Goal: Task Accomplishment & Management: Complete application form

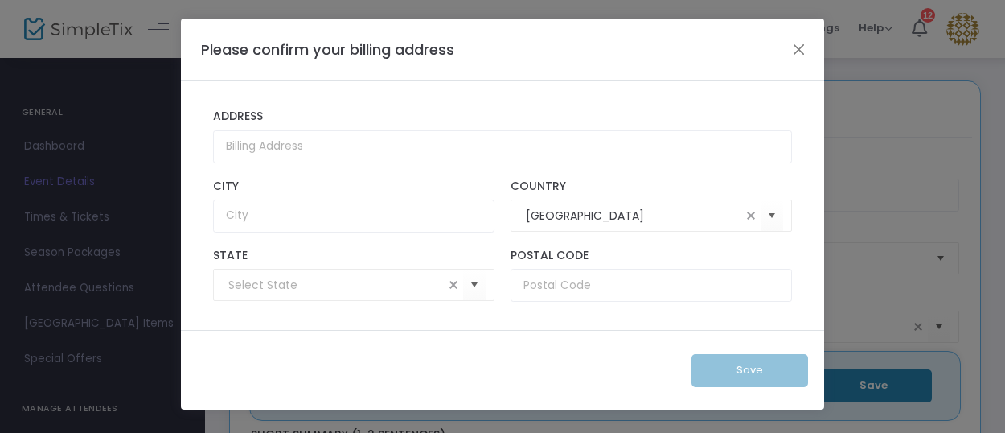
click at [793, 50] on button "Close" at bounding box center [799, 49] width 21 height 21
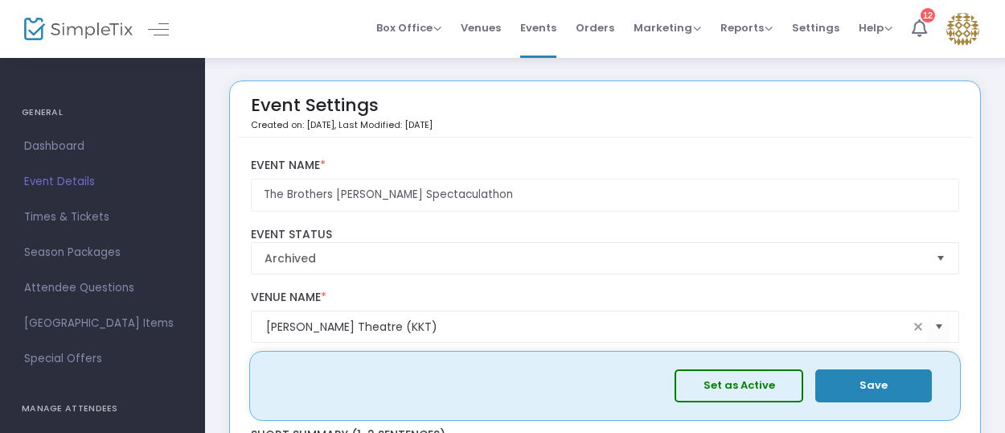
click at [47, 149] on span "Dashboard" at bounding box center [102, 146] width 157 height 21
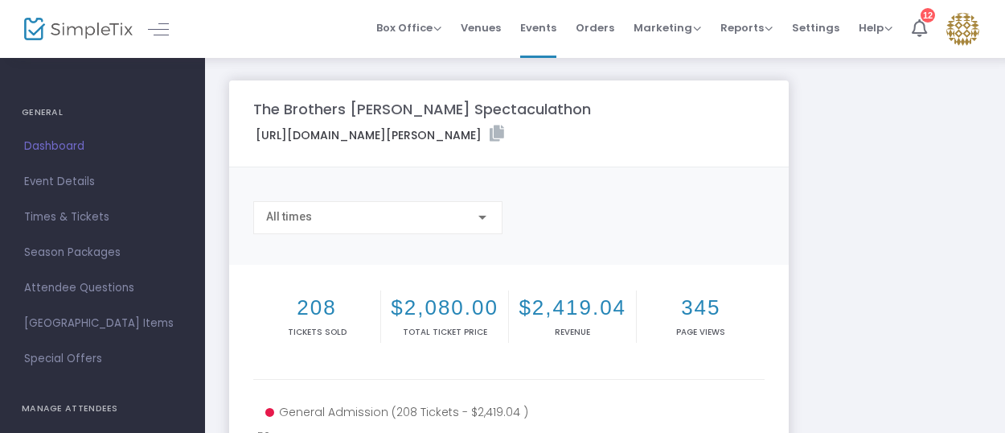
click at [63, 170] on link "Event Details" at bounding box center [102, 181] width 205 height 35
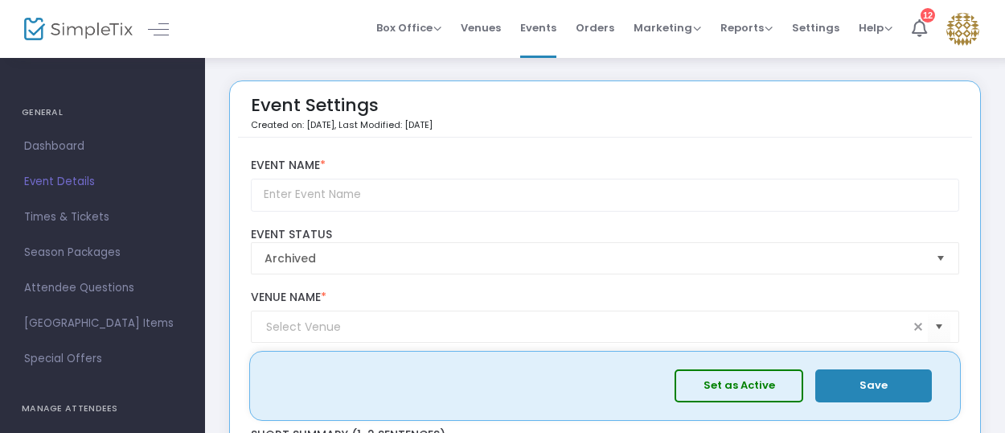
scroll to position [1, 0]
click at [964, 28] on img at bounding box center [963, 29] width 33 height 33
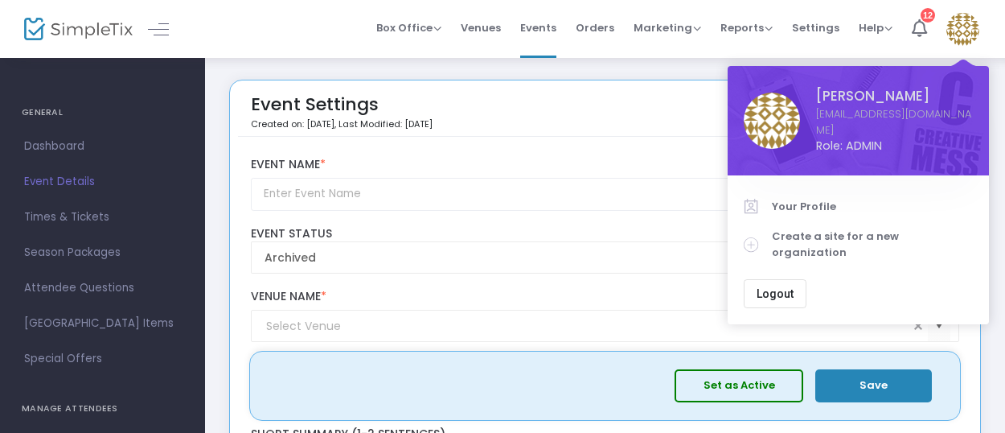
click at [801, 199] on span "Your Profile" at bounding box center [872, 207] width 201 height 16
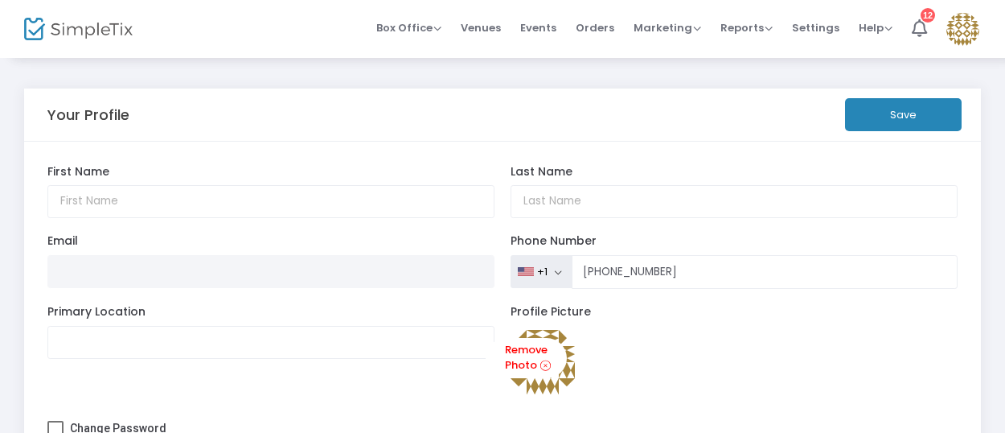
click at [540, 26] on span "Events" at bounding box center [538, 27] width 36 height 41
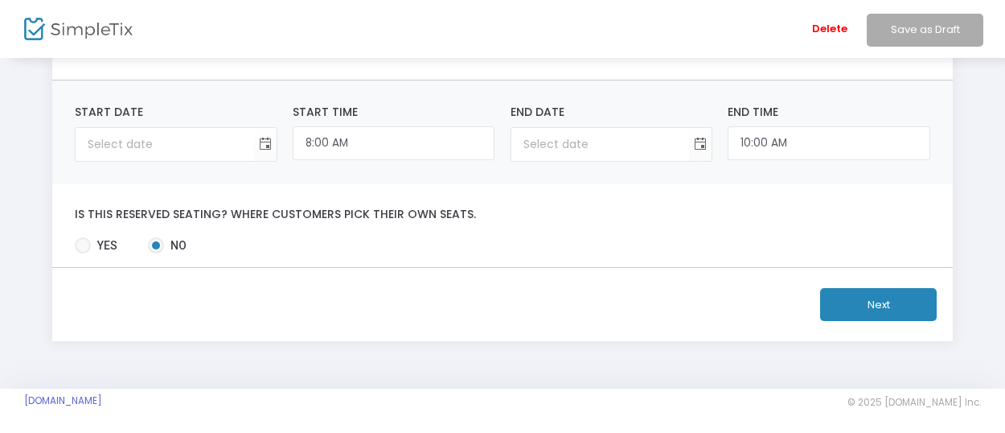
scroll to position [154, 0]
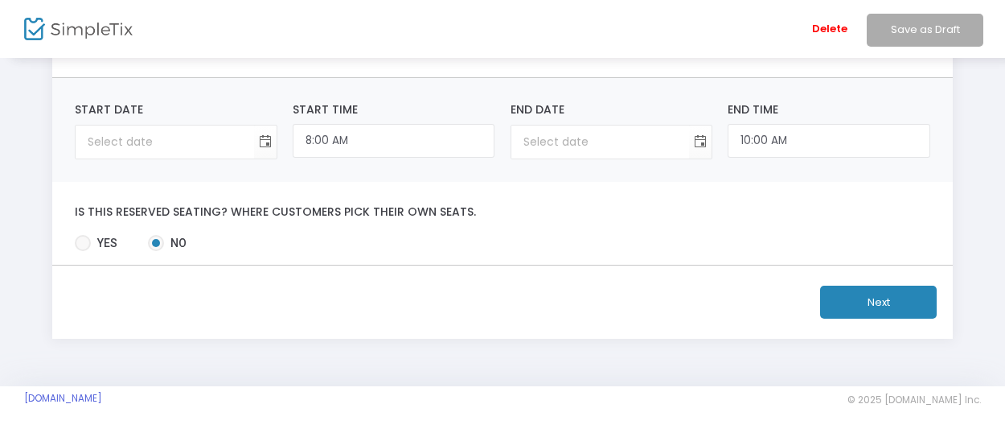
click at [261, 144] on span "Toggle calendar" at bounding box center [265, 142] width 27 height 27
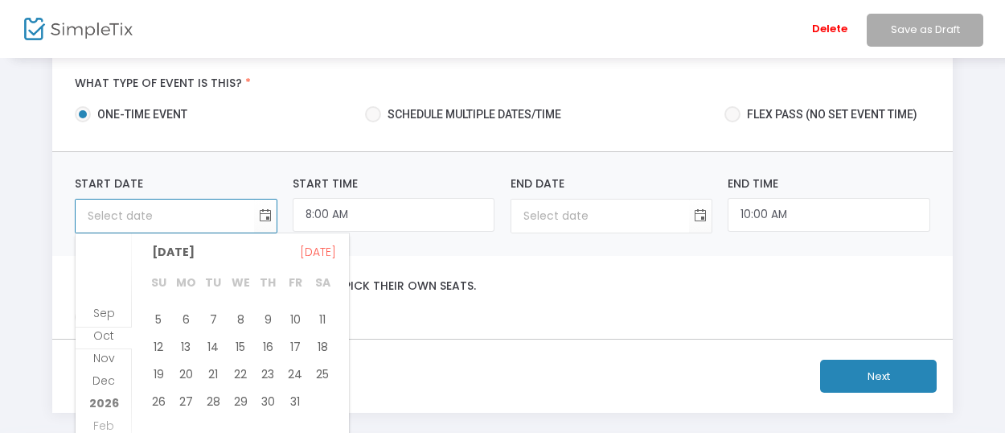
scroll to position [232, 0]
click at [265, 347] on span "16" at bounding box center [267, 344] width 27 height 27
type input "[DATE]"
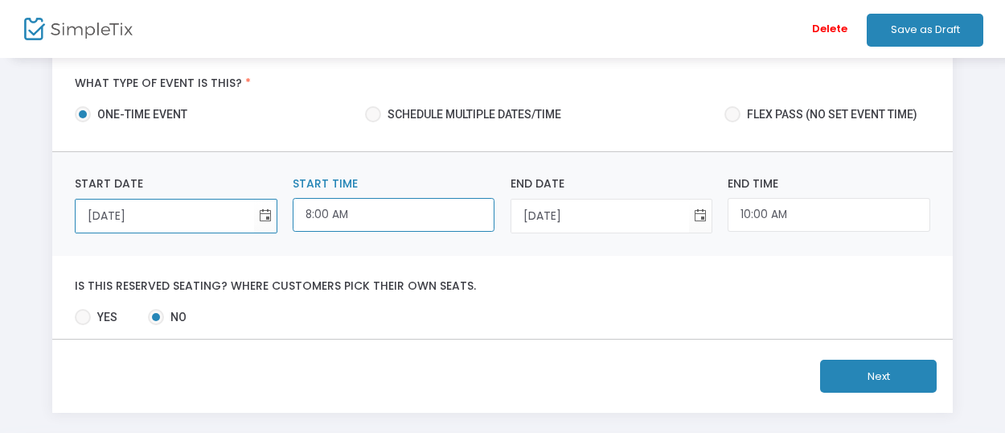
scroll to position [519, 0]
click at [306, 211] on input "8:00 AM" at bounding box center [394, 215] width 202 height 35
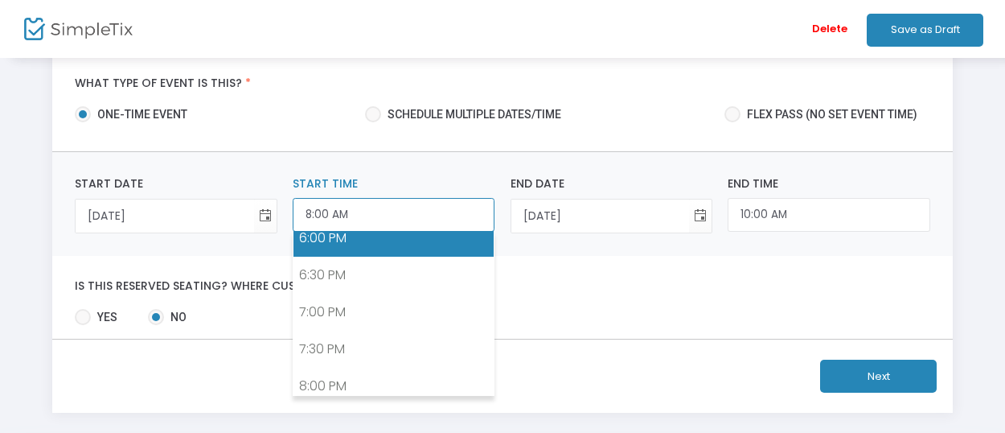
scroll to position [1344, 0]
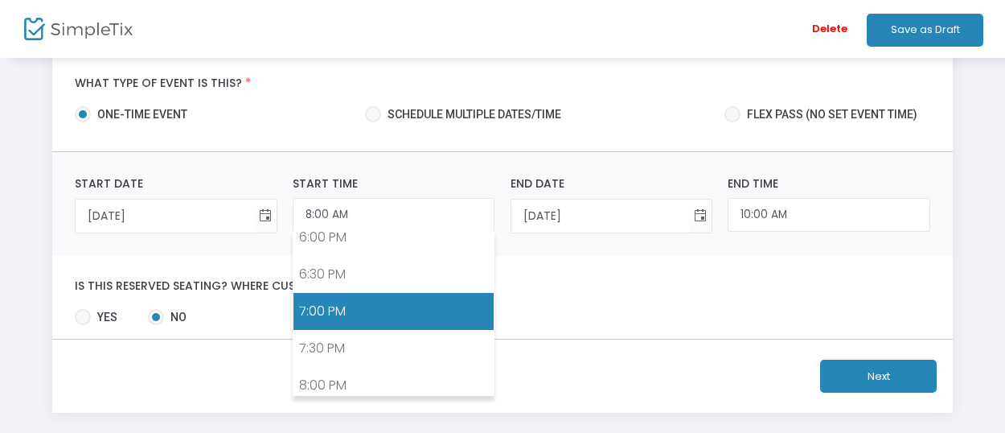
click at [343, 293] on link "7:00 PM" at bounding box center [394, 311] width 200 height 37
type input "7:00 PM"
type input "9:00 PM"
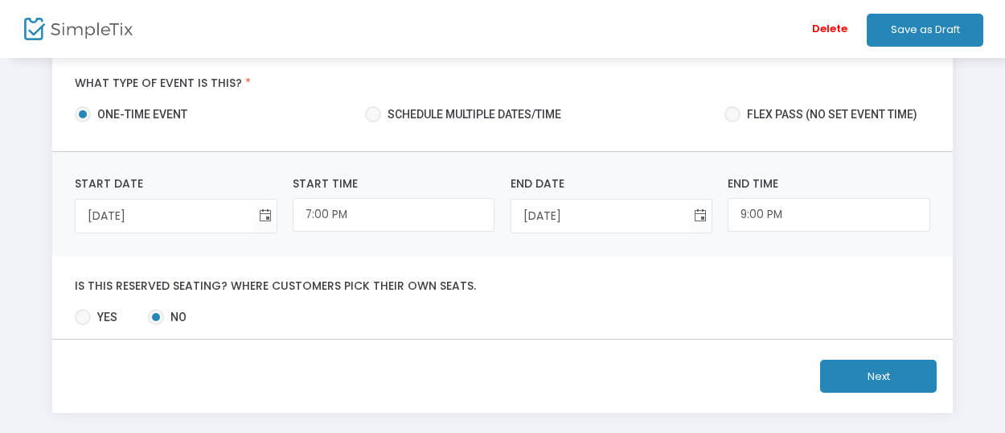
scroll to position [124, 0]
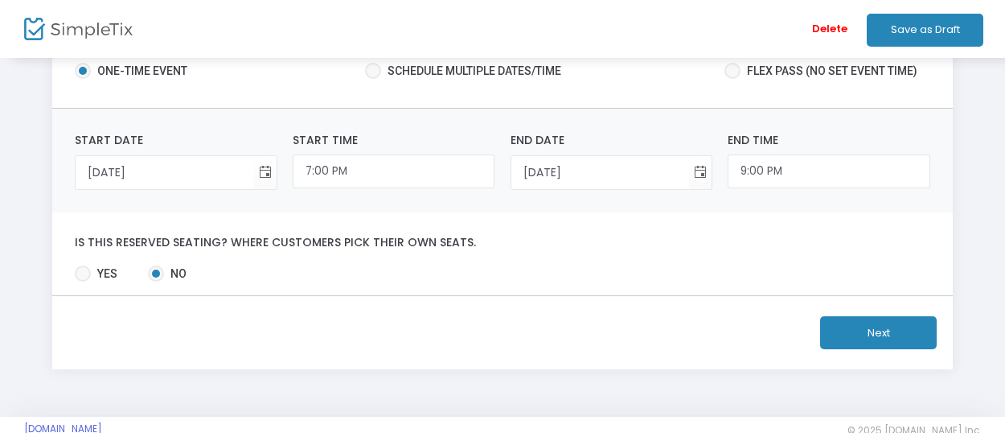
click at [179, 215] on div "Is this reserved seating? Where customers pick their own seats. Yes No Required." at bounding box center [503, 253] width 902 height 83
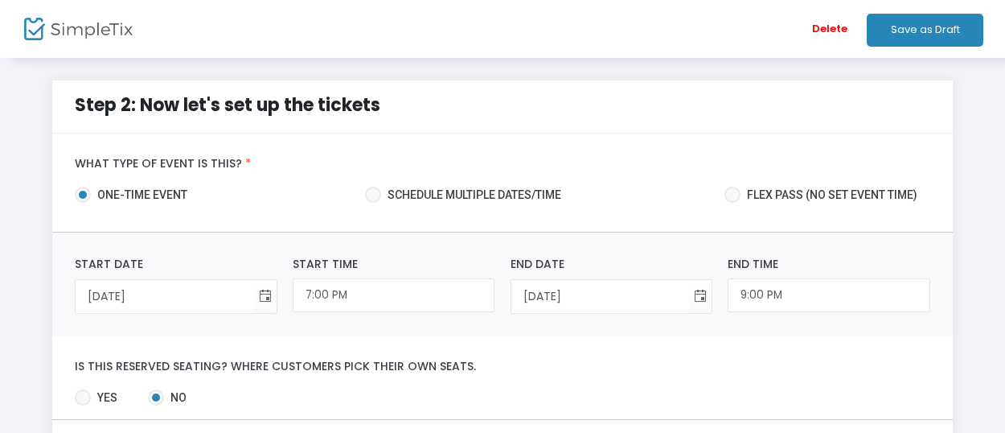
scroll to position [2, 0]
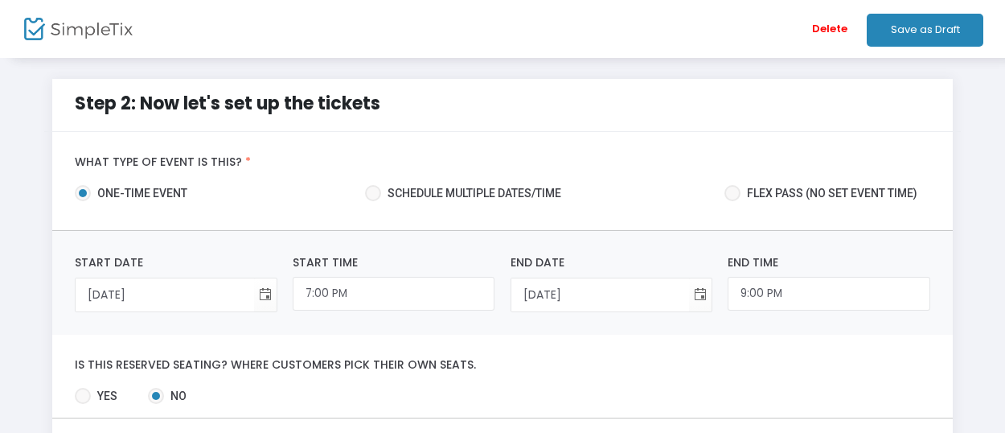
click at [536, 195] on span "Schedule multiple dates/time" at bounding box center [471, 193] width 180 height 17
click at [373, 201] on input "Schedule multiple dates/time" at bounding box center [372, 201] width 1 height 1
radio input "true"
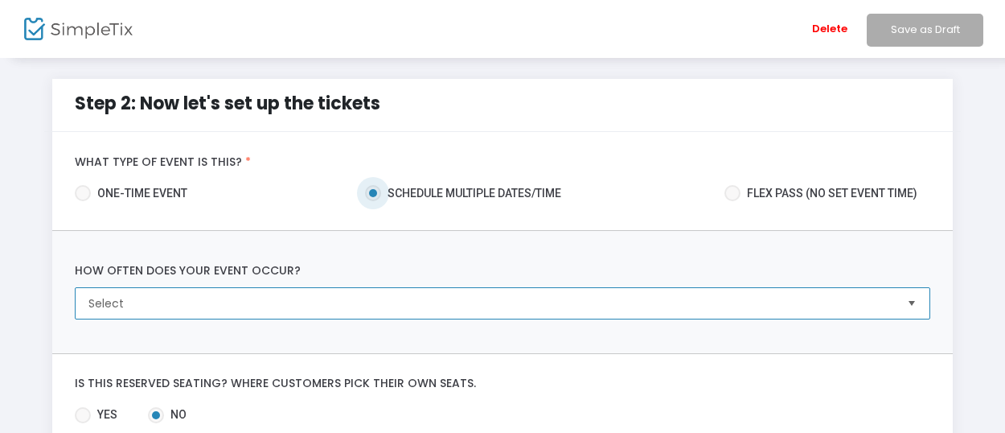
click at [172, 298] on span "Select" at bounding box center [490, 303] width 805 height 16
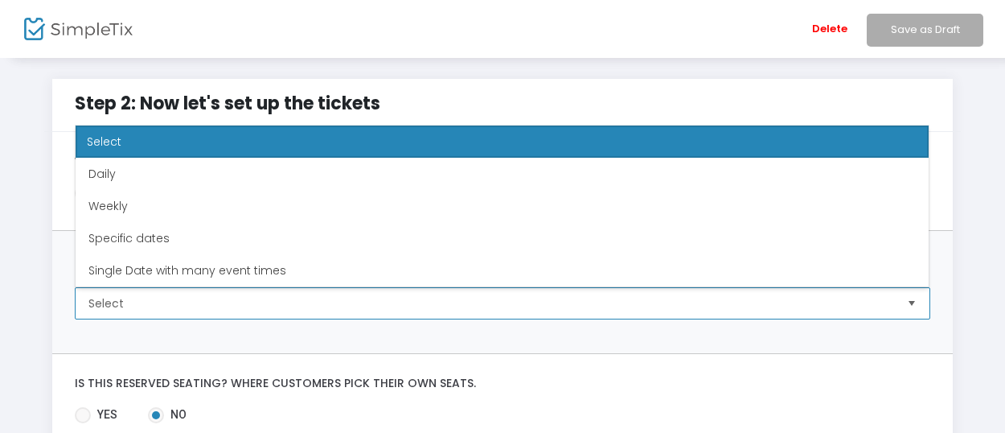
click at [149, 238] on span "Specific dates" at bounding box center [128, 238] width 81 height 16
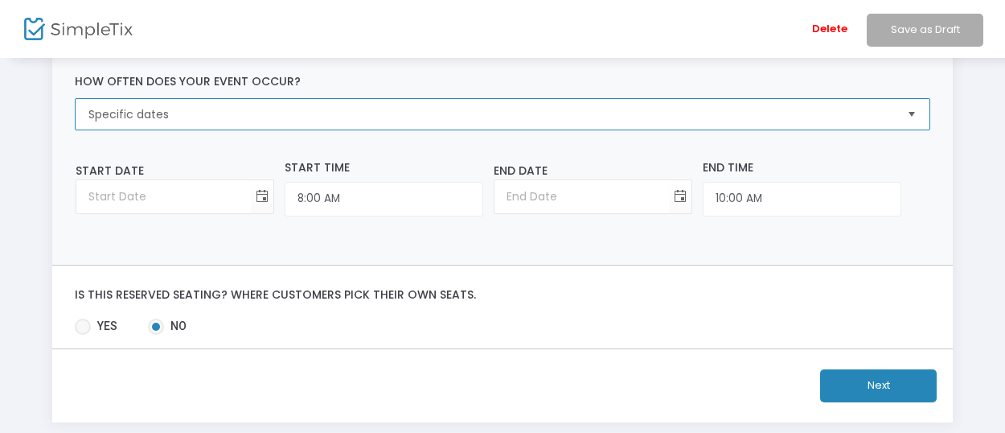
scroll to position [191, 0]
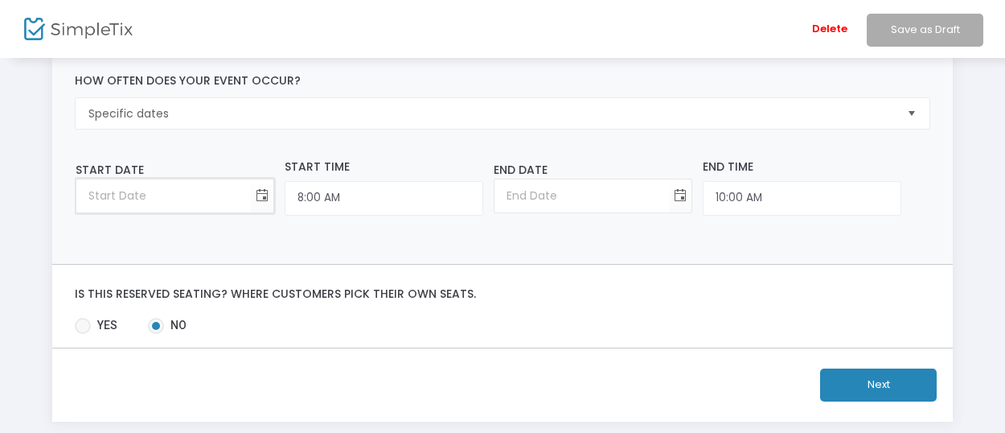
type input "month/day/year"
click at [125, 202] on input "month/day/year" at bounding box center [163, 195] width 175 height 33
click at [255, 194] on span "Toggle calendar" at bounding box center [262, 196] width 27 height 27
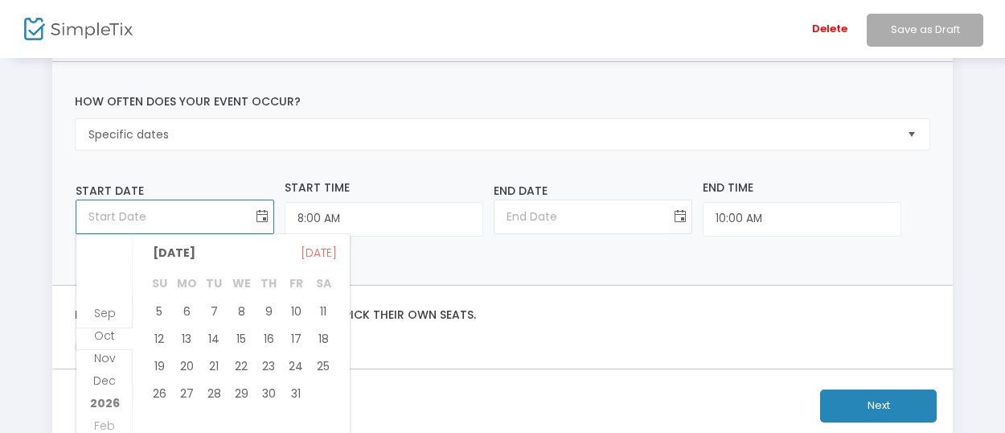
click at [265, 331] on span "16" at bounding box center [268, 338] width 27 height 27
type input "10/16/2025"
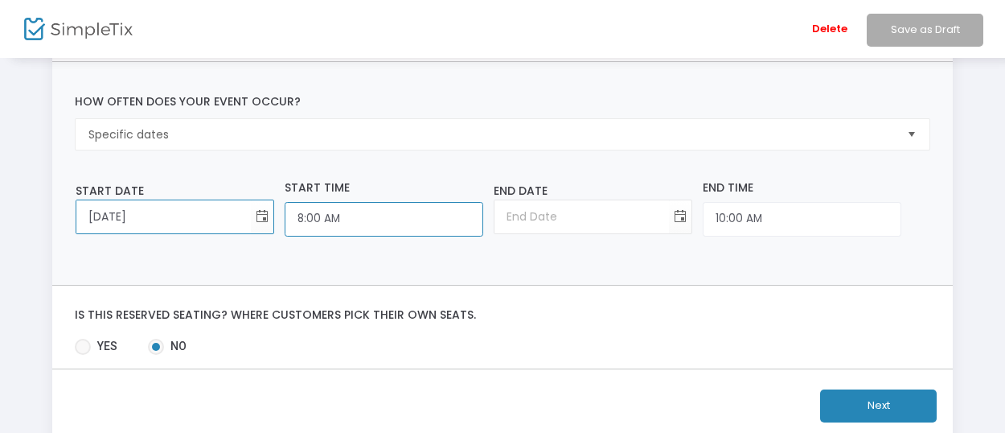
click at [309, 227] on input "8:00 AM" at bounding box center [384, 219] width 199 height 35
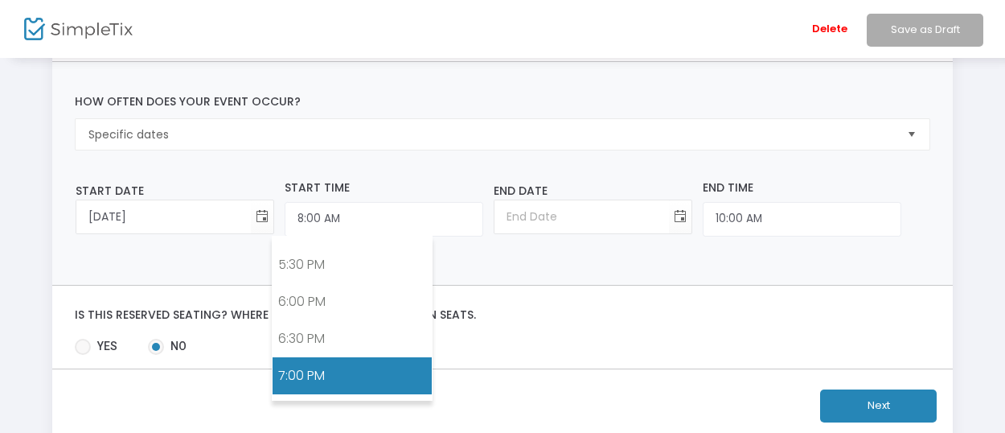
click at [307, 357] on link "7:00 PM" at bounding box center [352, 375] width 159 height 37
type input "7:00 PM"
type input "10/16/2025"
type input "9:00 PM"
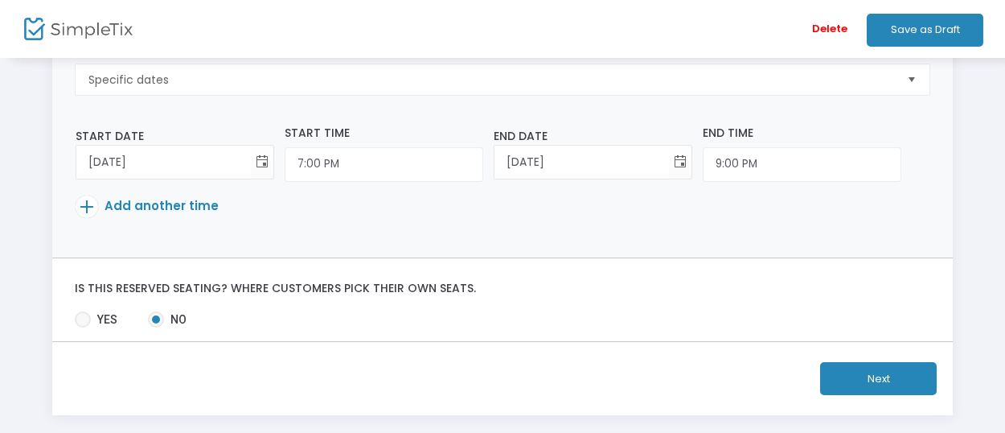
click at [154, 205] on span "Add another time" at bounding box center [162, 205] width 114 height 17
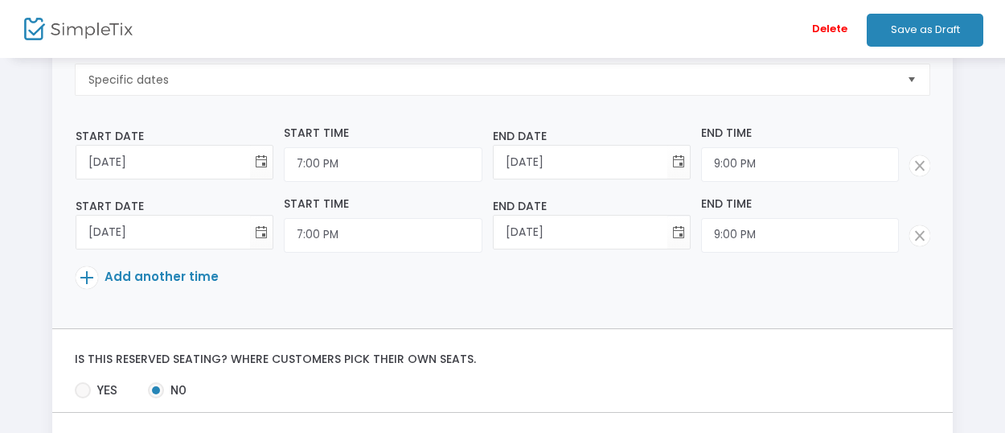
click at [145, 274] on span "Add another time" at bounding box center [162, 276] width 114 height 17
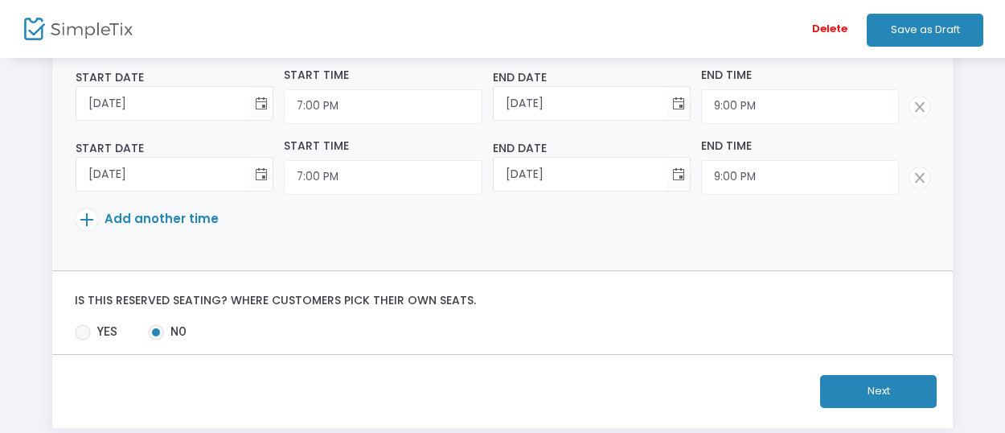
click at [143, 212] on span "Add another time" at bounding box center [162, 218] width 114 height 17
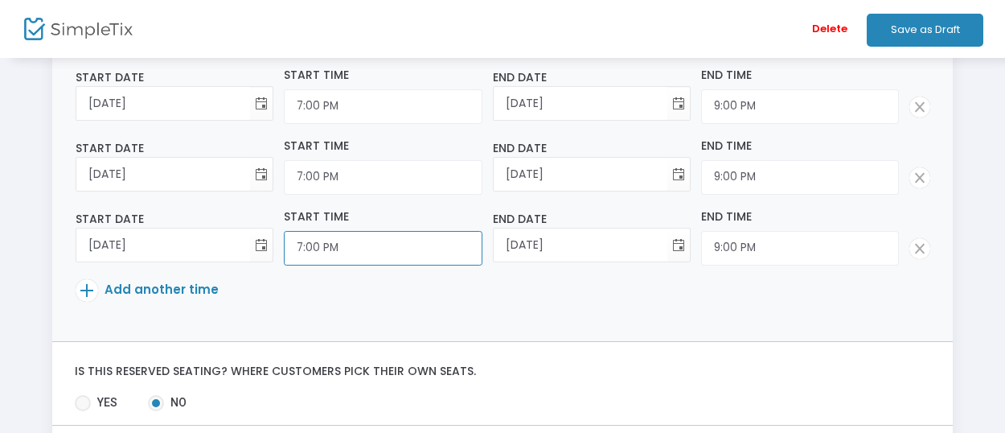
click at [315, 245] on input "7:00 PM" at bounding box center [383, 248] width 198 height 35
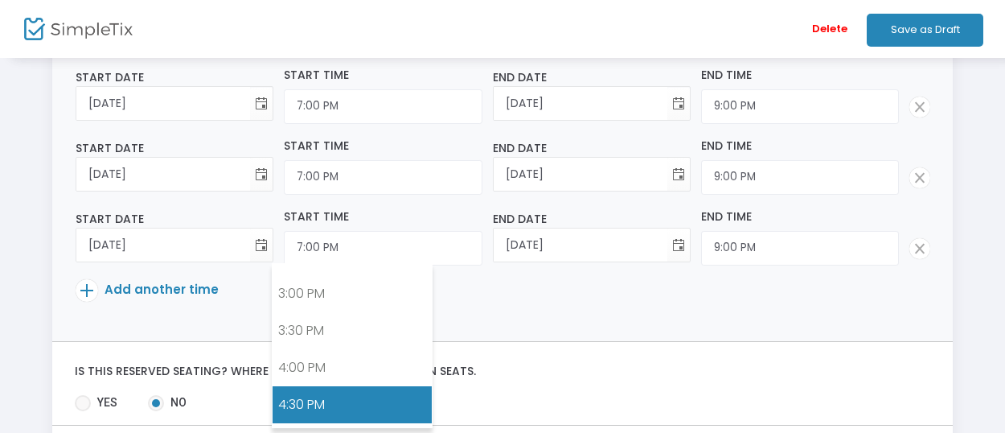
click at [298, 386] on link "4:30 PM" at bounding box center [352, 404] width 159 height 37
type input "4:30 PM"
type input "6:30 PM"
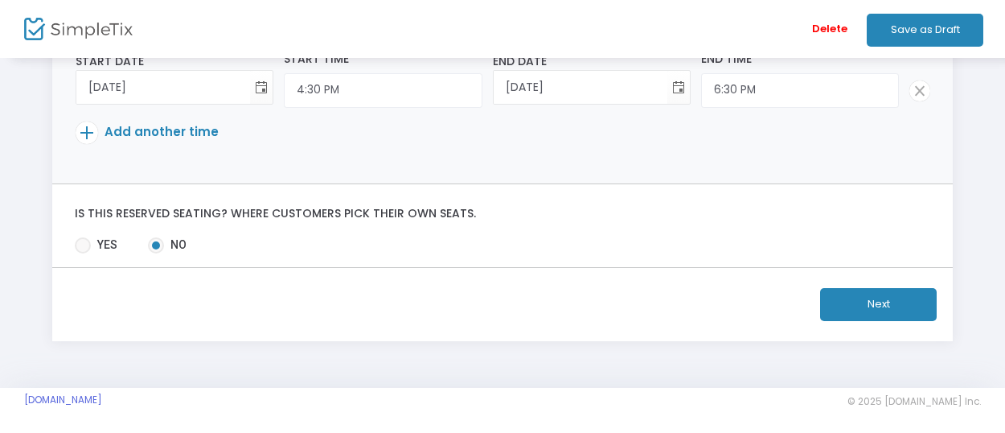
click at [859, 298] on button "Next" at bounding box center [878, 304] width 117 height 33
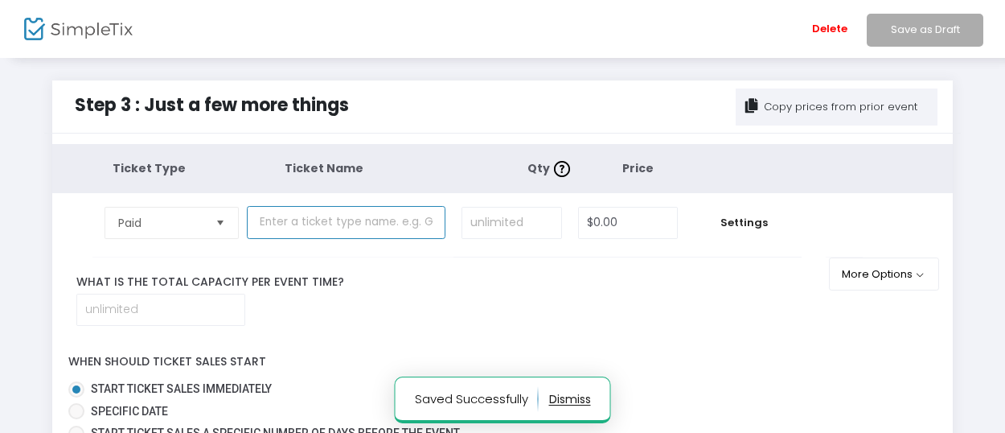
click at [320, 228] on input "text" at bounding box center [346, 222] width 199 height 33
type input "General Admission"
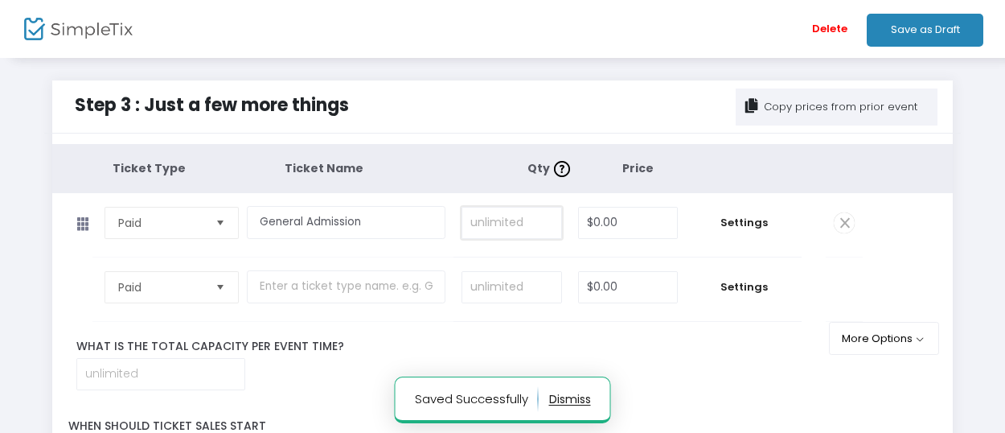
click at [528, 226] on input at bounding box center [511, 223] width 99 height 31
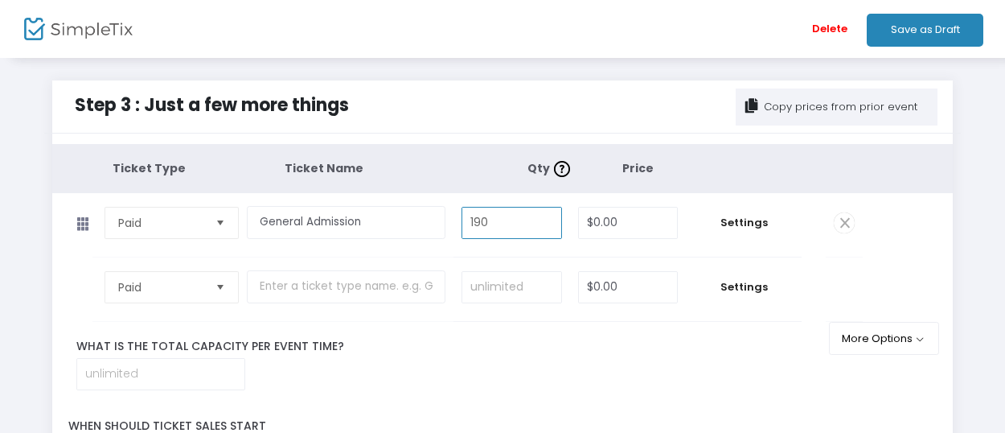
type input "190"
click at [606, 231] on input "$0.00" at bounding box center [628, 223] width 99 height 31
type input "$10.00"
click at [262, 257] on td "General Admission Required." at bounding box center [350, 225] width 207 height 64
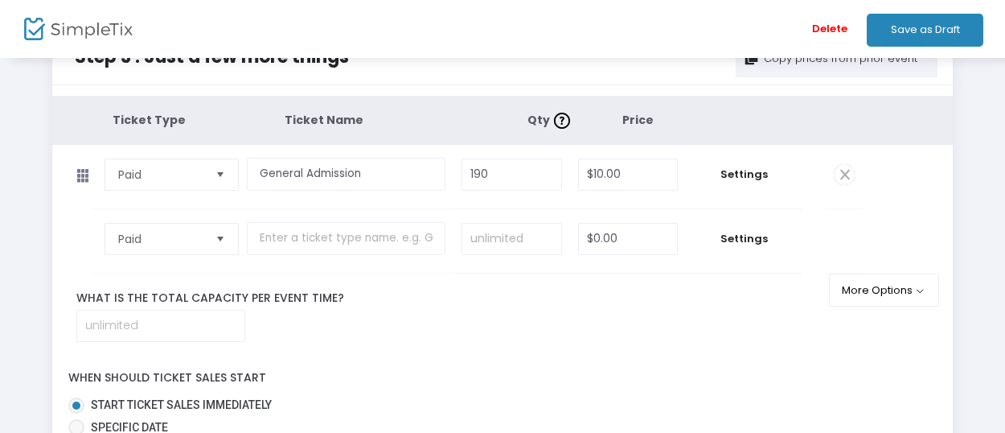
scroll to position [47, 0]
click at [507, 179] on input "190" at bounding box center [511, 175] width 99 height 31
click at [115, 327] on input at bounding box center [160, 326] width 167 height 31
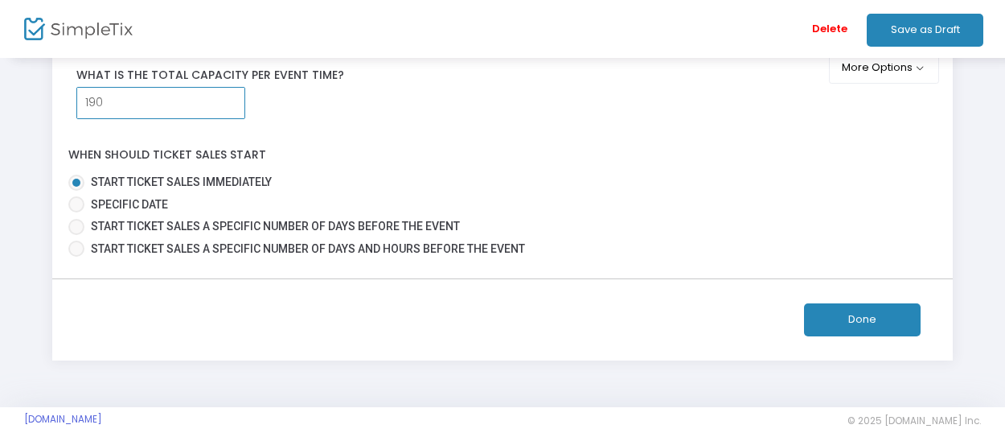
scroll to position [289, 0]
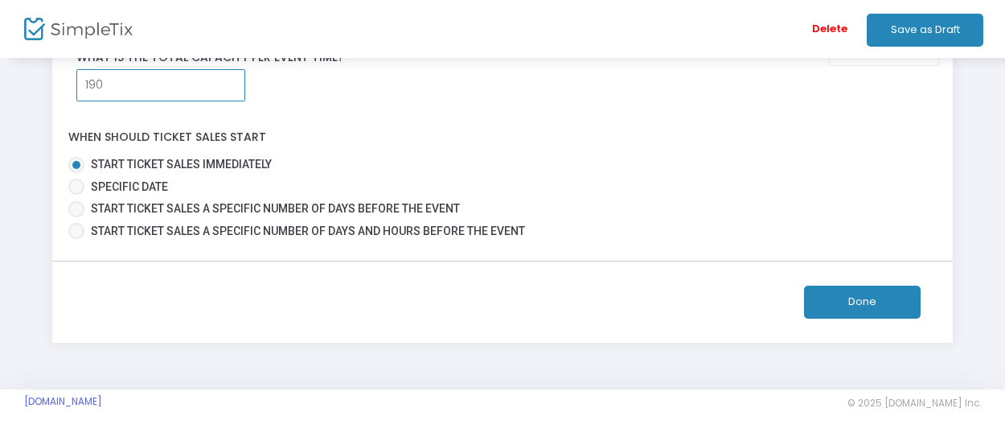
type input "190"
click at [883, 298] on button "Done" at bounding box center [862, 302] width 117 height 33
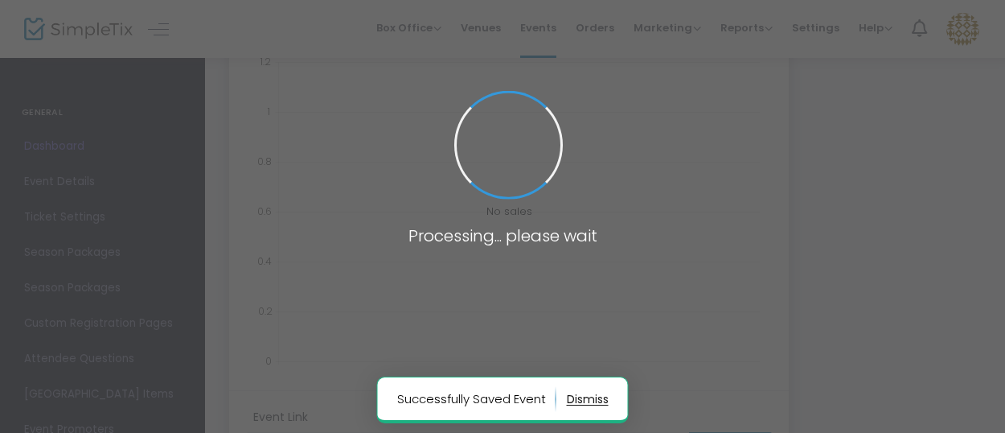
type input "https://www.simpletix.com/e/lord-of-the-flies-tickets-237516"
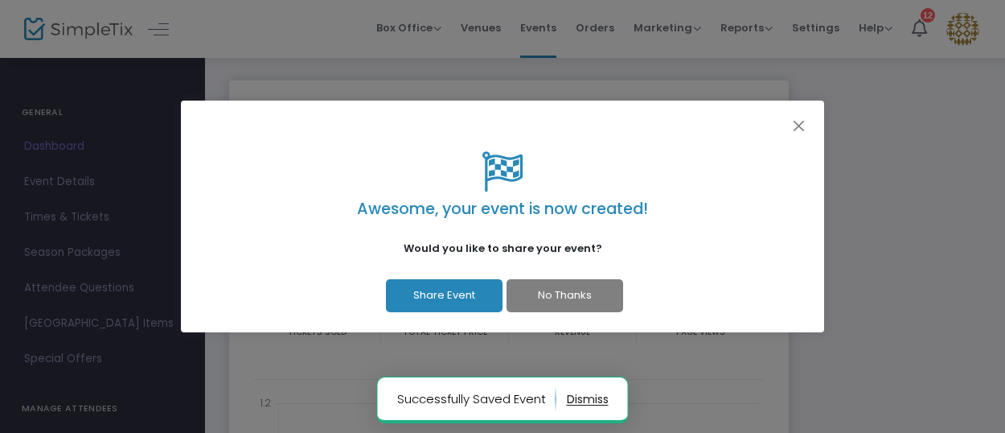
click at [540, 300] on button "No Thanks" at bounding box center [565, 295] width 117 height 33
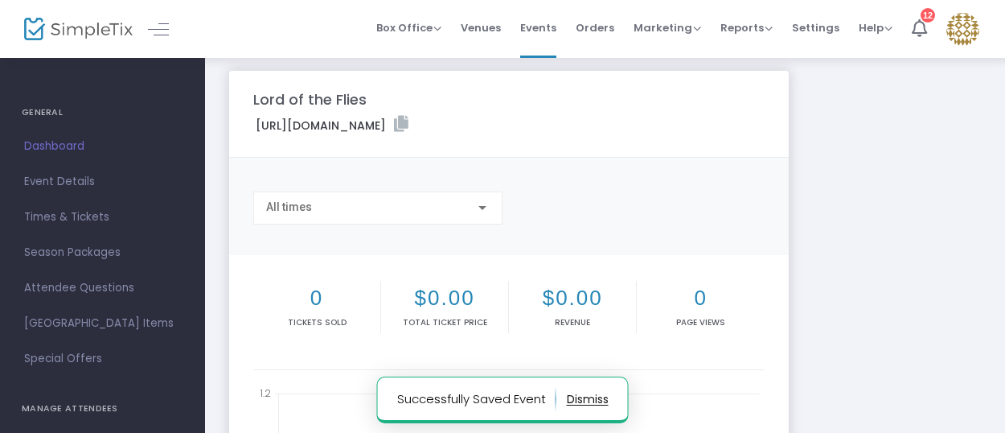
scroll to position [9, 0]
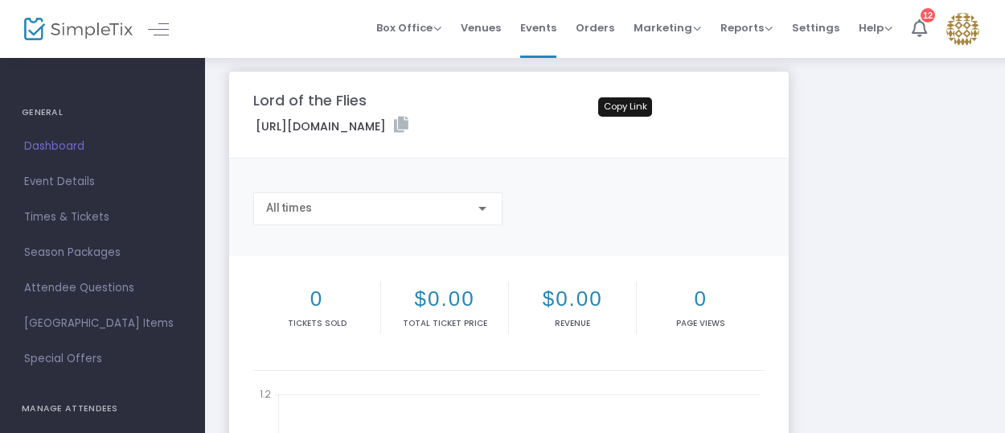
click at [409, 123] on icon at bounding box center [401, 125] width 14 height 16
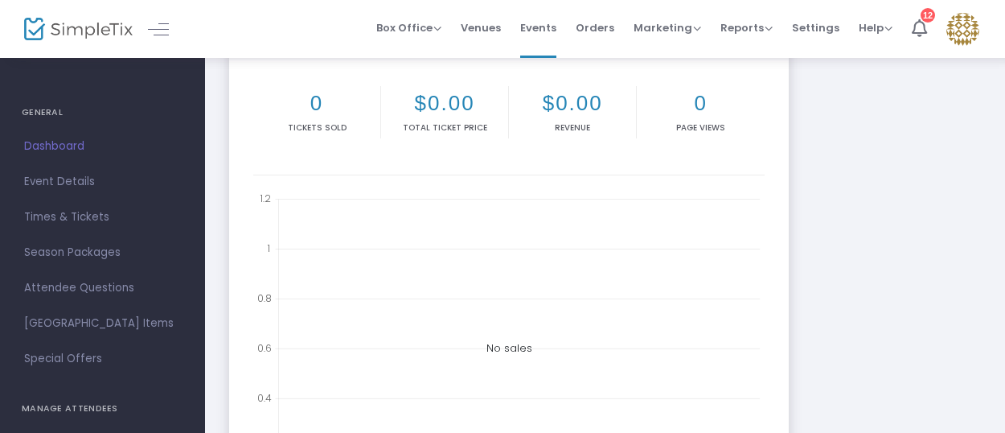
scroll to position [0, 0]
